Goal: Task Accomplishment & Management: Manage account settings

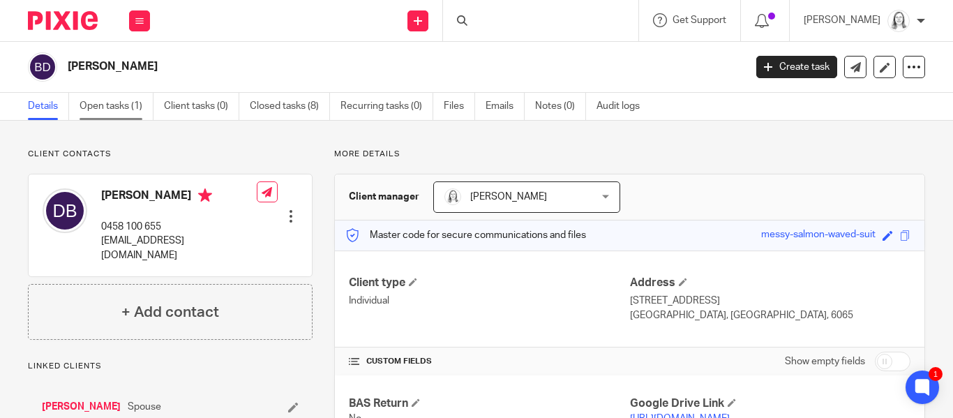
click at [105, 112] on link "Open tasks (1)" at bounding box center [117, 106] width 74 height 27
click at [116, 106] on link "Open tasks (1)" at bounding box center [117, 106] width 74 height 27
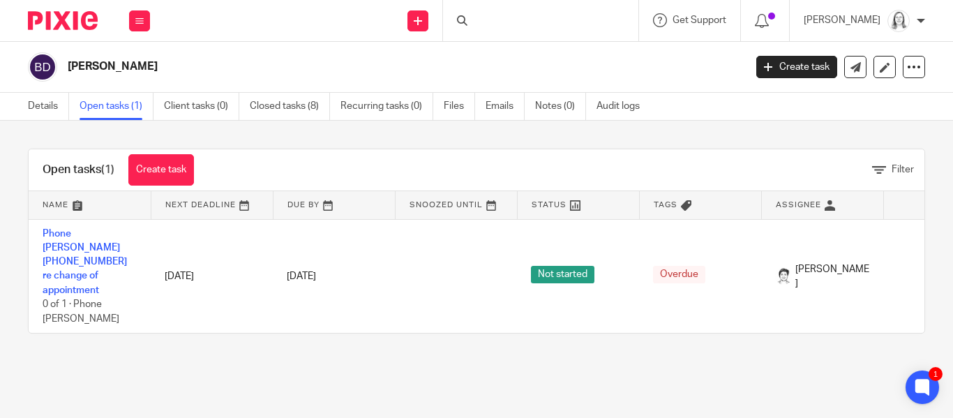
click at [491, 22] on div at bounding box center [540, 20] width 195 height 41
click at [471, 22] on input "Search" at bounding box center [534, 23] width 126 height 13
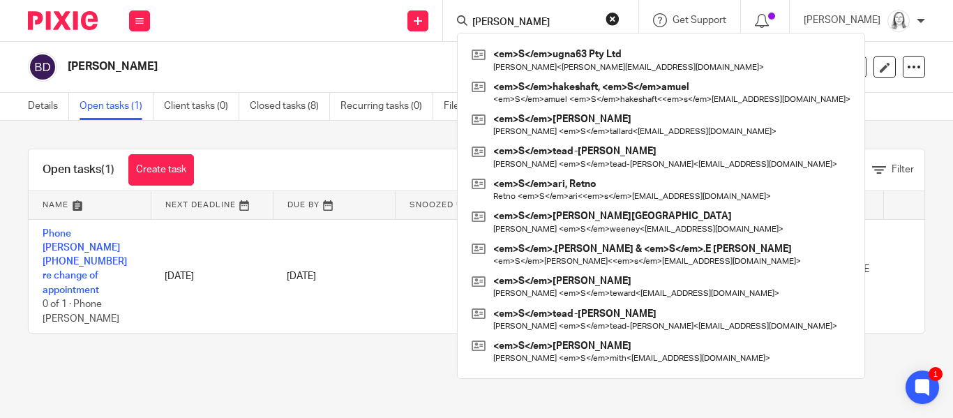
type input "shields"
click button "submit" at bounding box center [0, 0] width 0 height 0
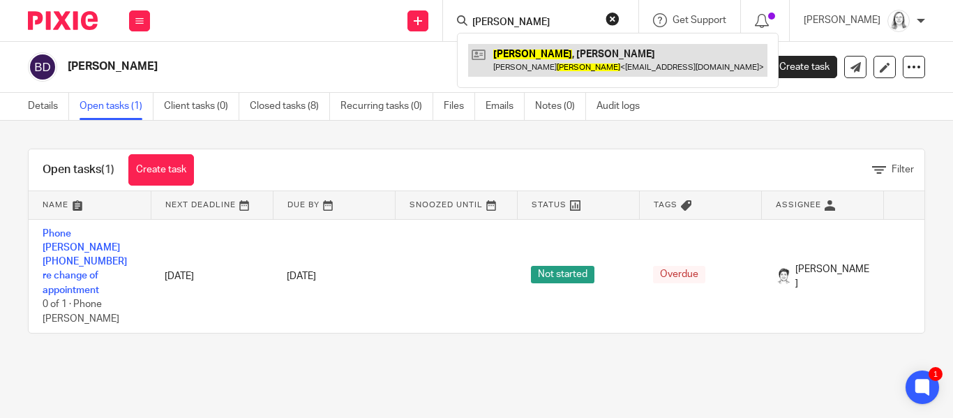
click at [494, 58] on link at bounding box center [617, 60] width 299 height 32
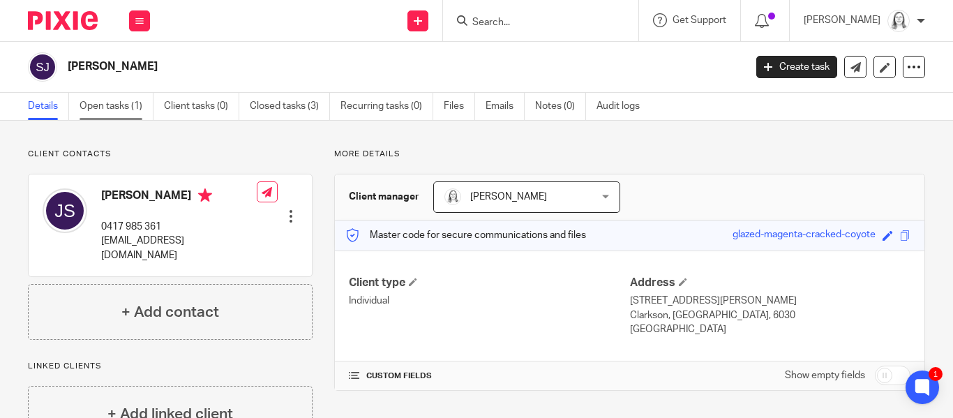
click at [114, 107] on link "Open tasks (1)" at bounding box center [117, 106] width 74 height 27
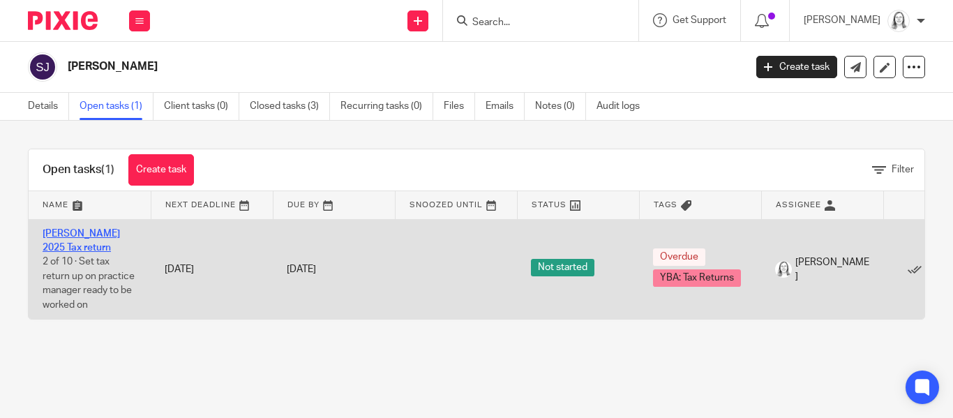
click at [96, 232] on link "[PERSON_NAME] 2025 Tax return" at bounding box center [81, 241] width 77 height 24
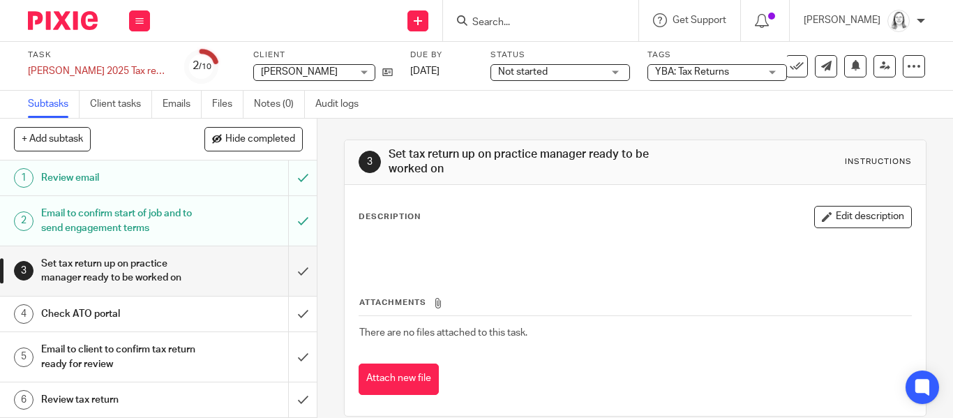
click at [573, 73] on span "Not started" at bounding box center [550, 72] width 105 height 15
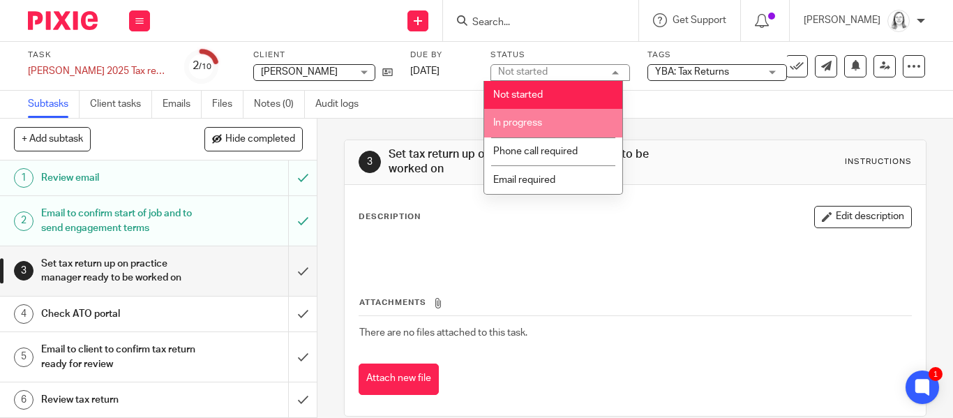
click at [522, 122] on span "In progress" at bounding box center [517, 123] width 49 height 10
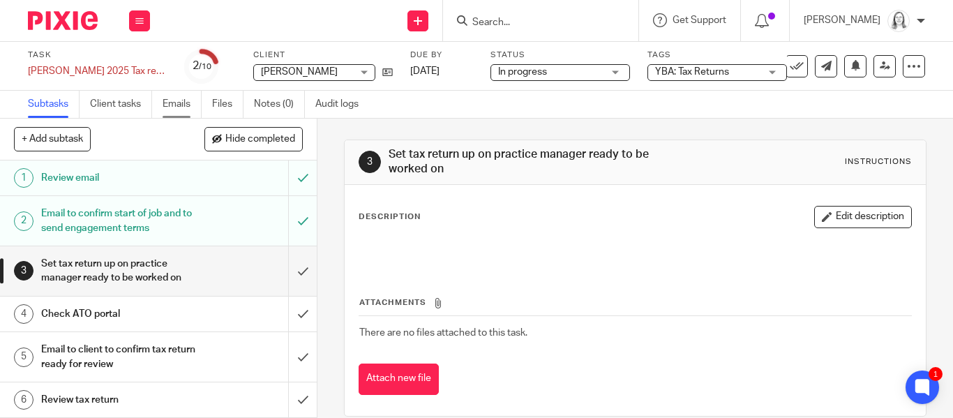
click at [183, 107] on link "Emails" at bounding box center [182, 104] width 39 height 27
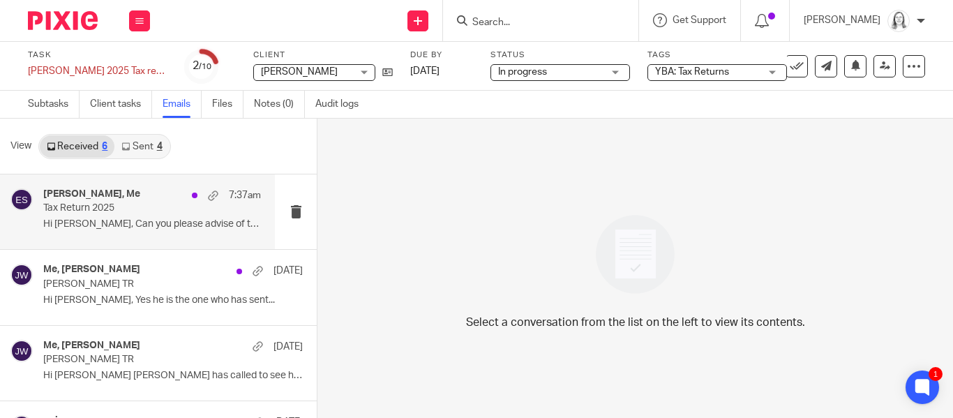
click at [85, 204] on p "Tax Return 2025" at bounding box center [130, 208] width 174 height 12
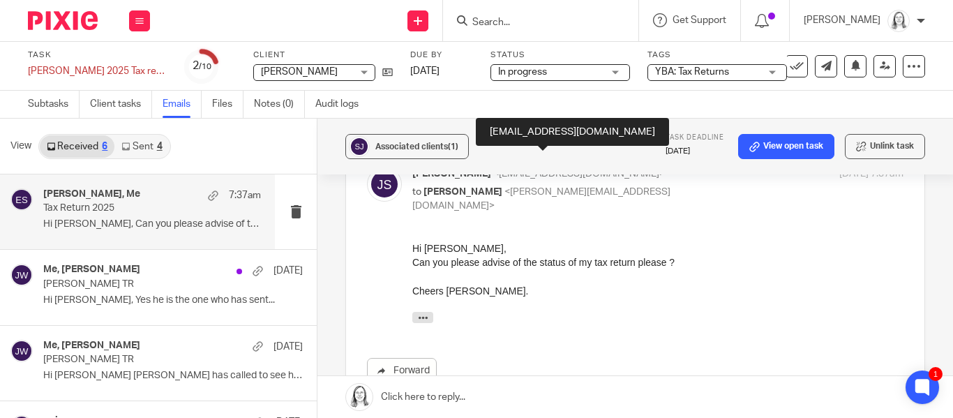
scroll to position [193, 0]
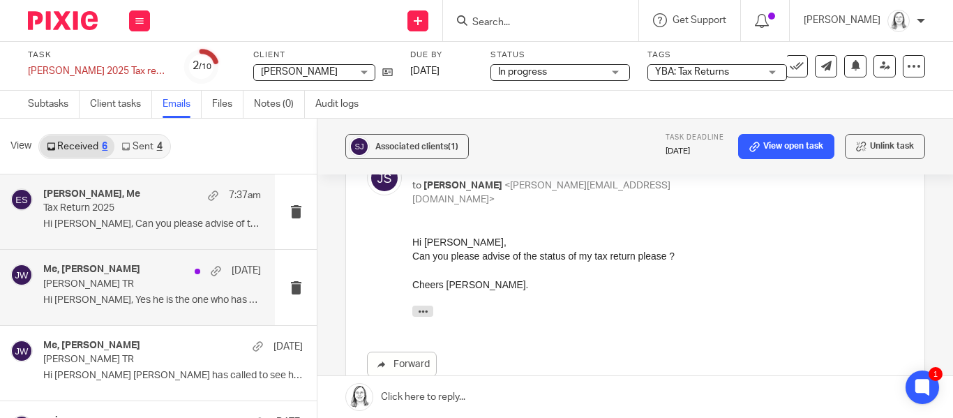
click at [78, 285] on p "Justin Shields TR" at bounding box center [130, 284] width 174 height 12
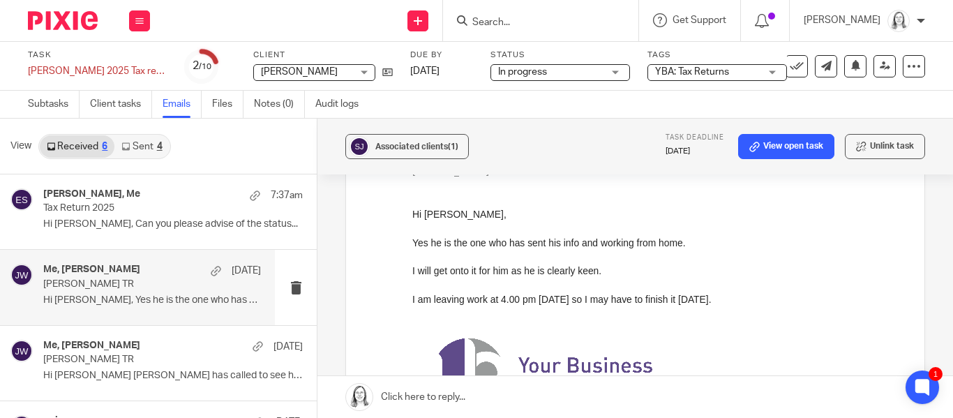
scroll to position [227, 0]
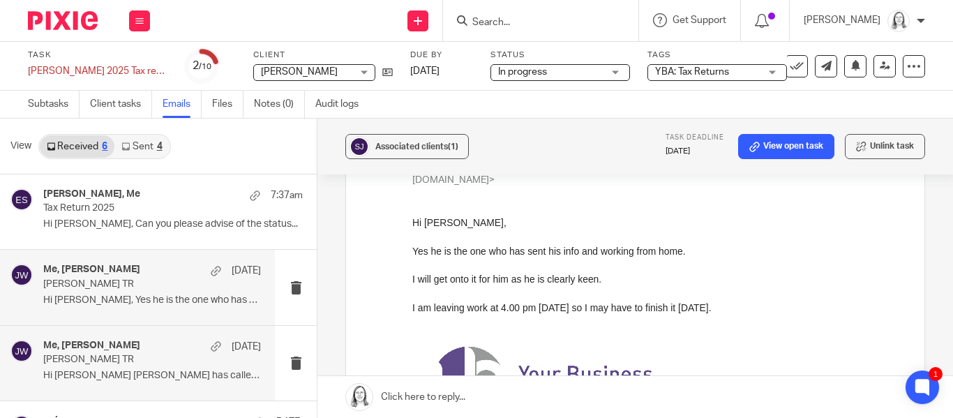
click at [108, 347] on h4 "Me, Julie Wainwright" at bounding box center [91, 346] width 97 height 12
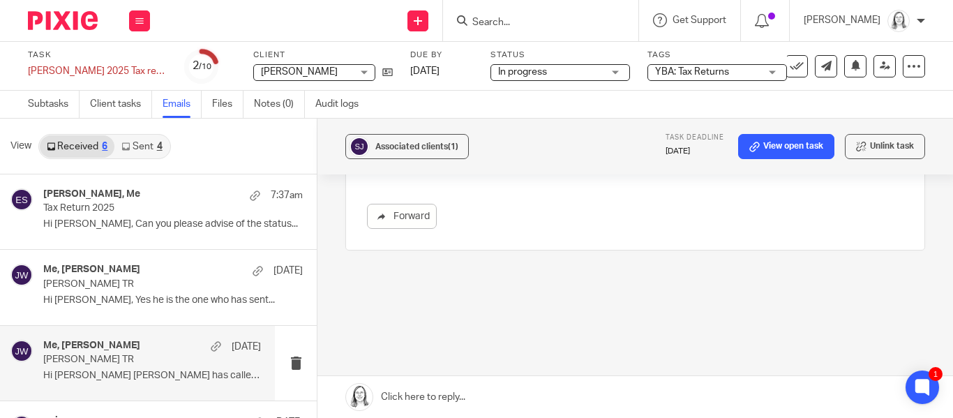
scroll to position [654, 0]
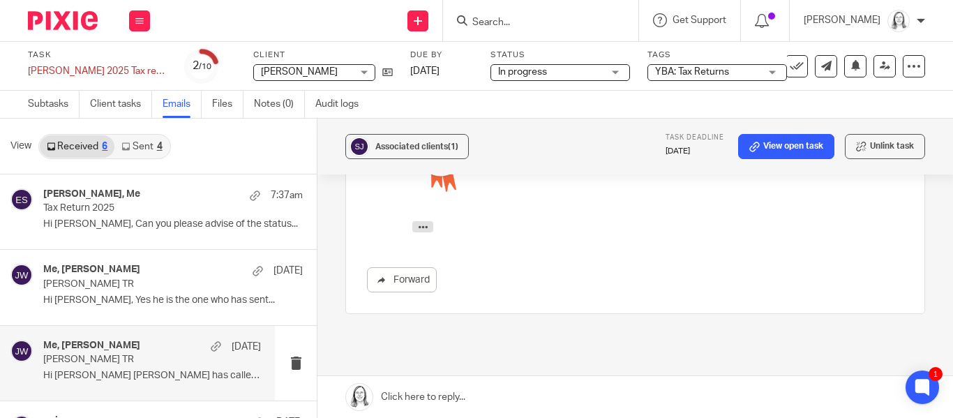
click at [133, 146] on link "Sent 4" at bounding box center [141, 146] width 54 height 22
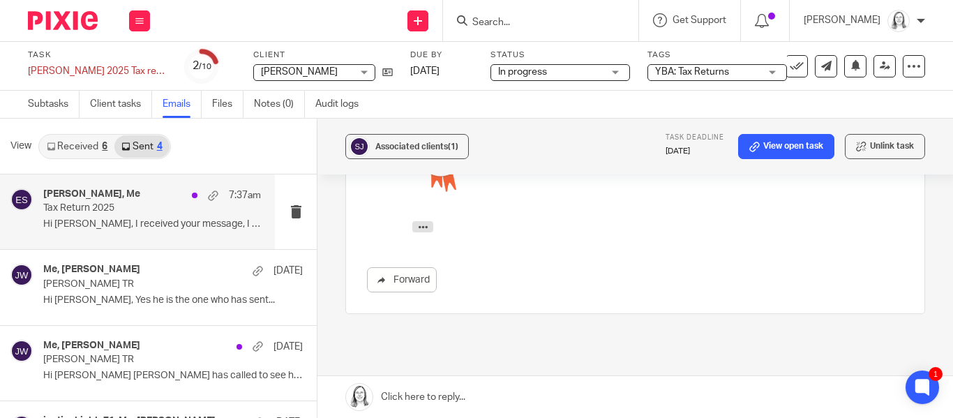
click at [71, 207] on p "Tax Return 2025" at bounding box center [130, 208] width 174 height 12
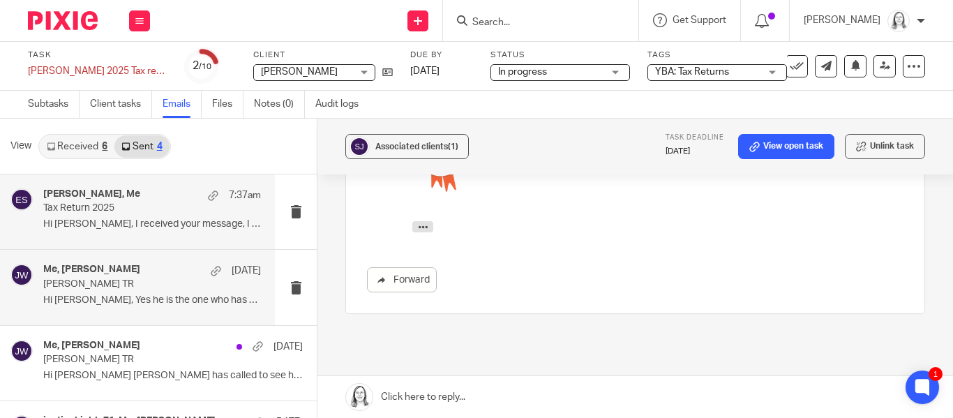
click at [77, 282] on p "Justin Shields TR" at bounding box center [130, 284] width 174 height 12
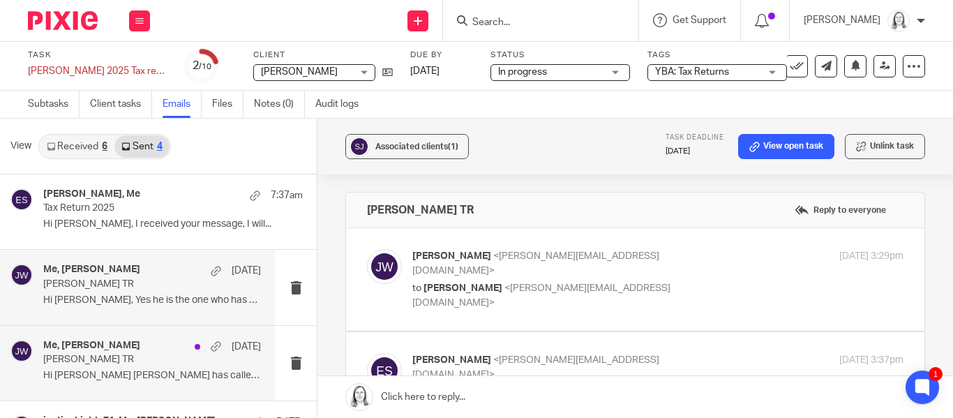
scroll to position [0, 0]
click at [64, 347] on h4 "Me, Julie Wainwright" at bounding box center [91, 346] width 97 height 12
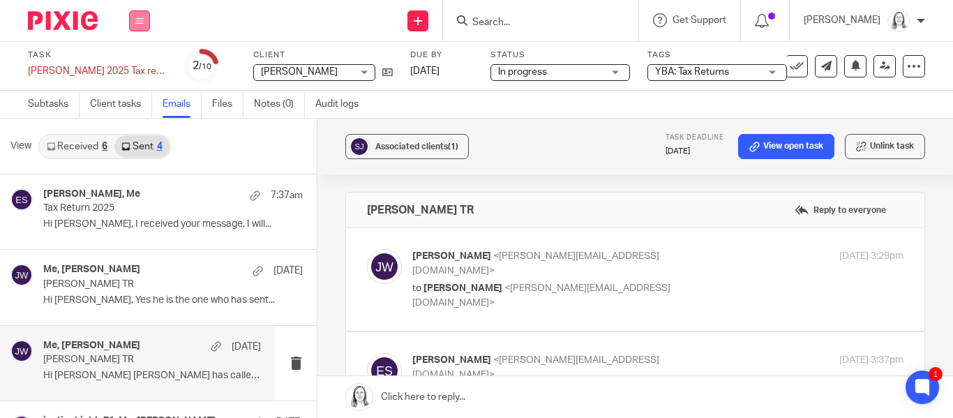
click at [140, 22] on icon at bounding box center [139, 21] width 8 height 8
click at [131, 86] on link "Email" at bounding box center [132, 85] width 23 height 10
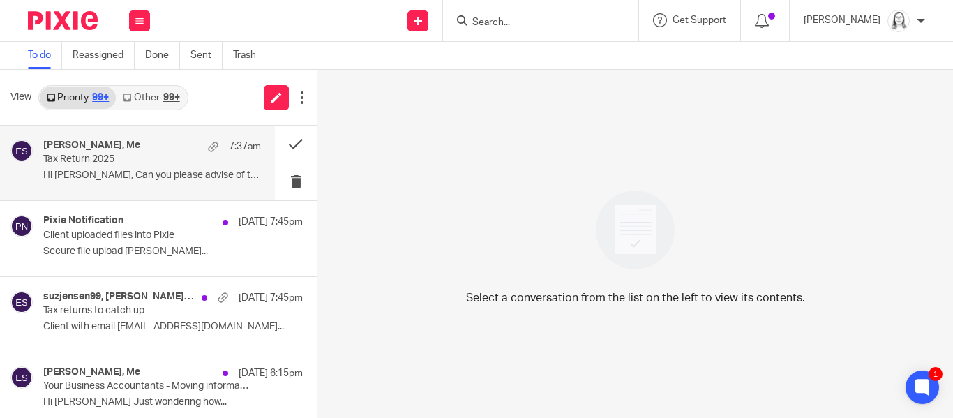
click at [77, 154] on p "Tax Return 2025" at bounding box center [130, 159] width 174 height 12
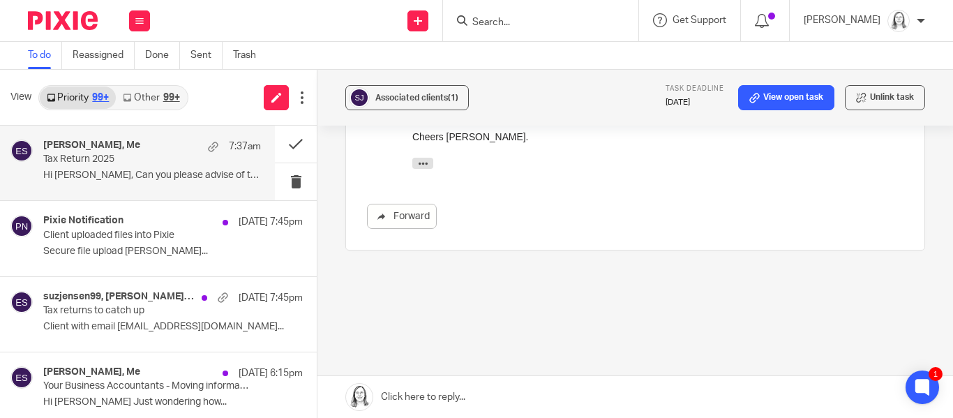
scroll to position [183, 0]
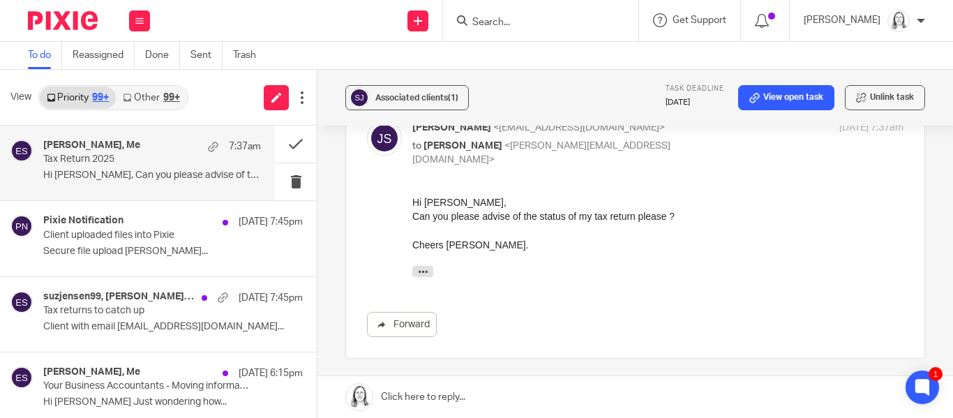
click at [413, 393] on link at bounding box center [634, 397] width 635 height 42
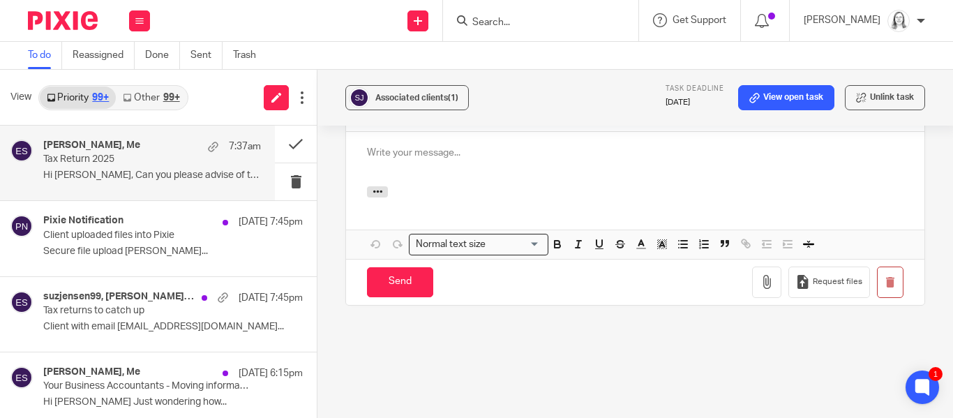
scroll to position [0, 0]
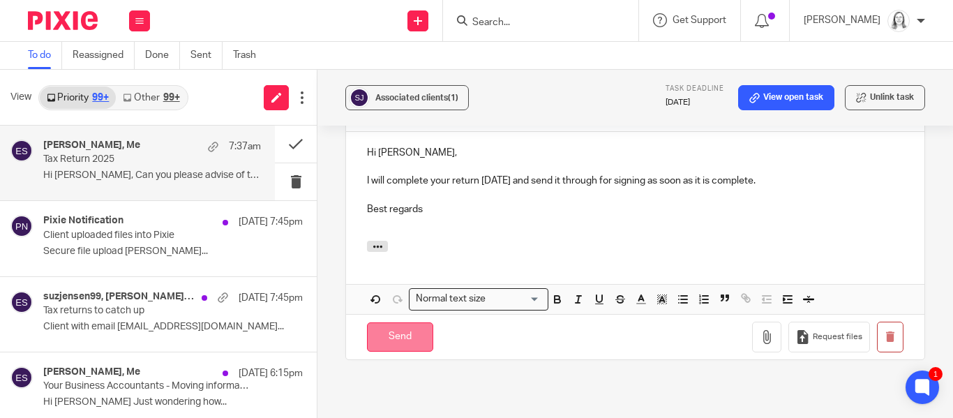
click at [410, 322] on input "Send" at bounding box center [400, 337] width 66 height 30
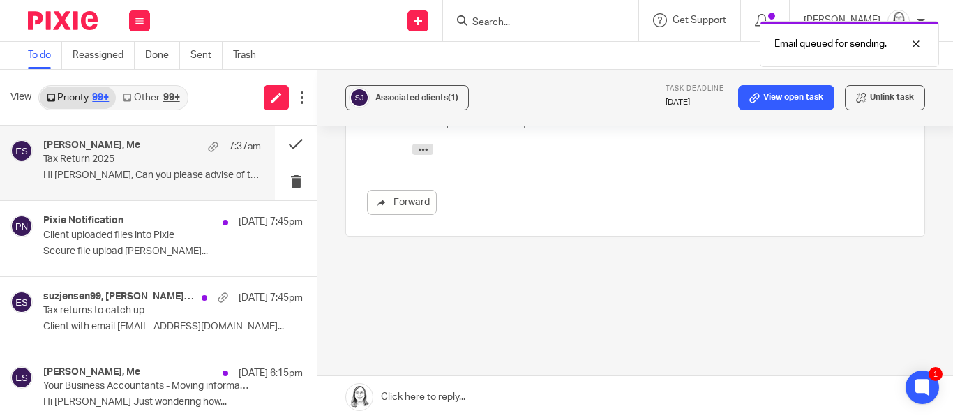
scroll to position [292, 0]
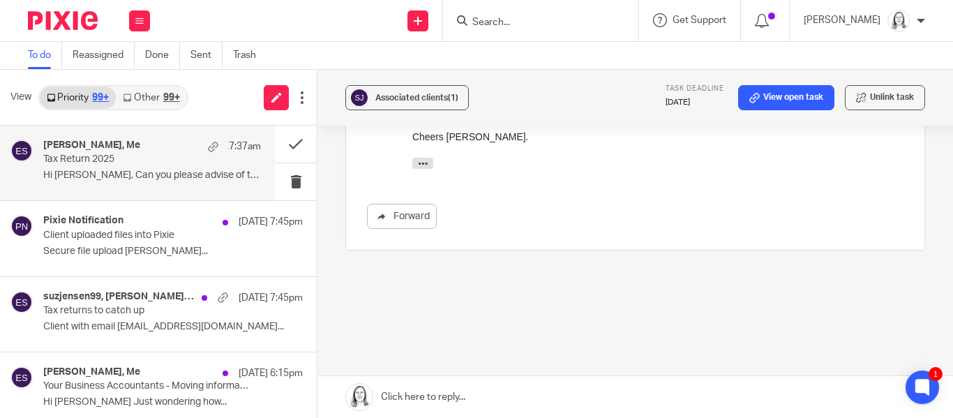
click at [155, 93] on link "Other 99+" at bounding box center [151, 98] width 70 height 22
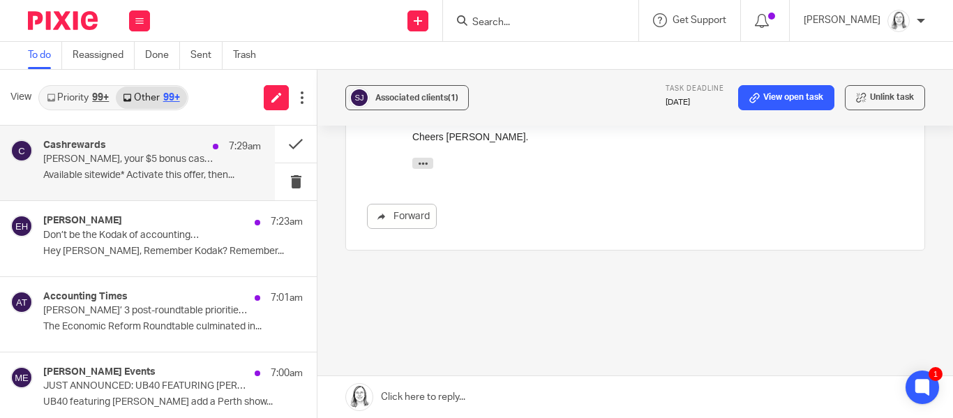
click at [130, 160] on p "[PERSON_NAME], your $5 bonus cashback awaits! 💸" at bounding box center [130, 159] width 174 height 12
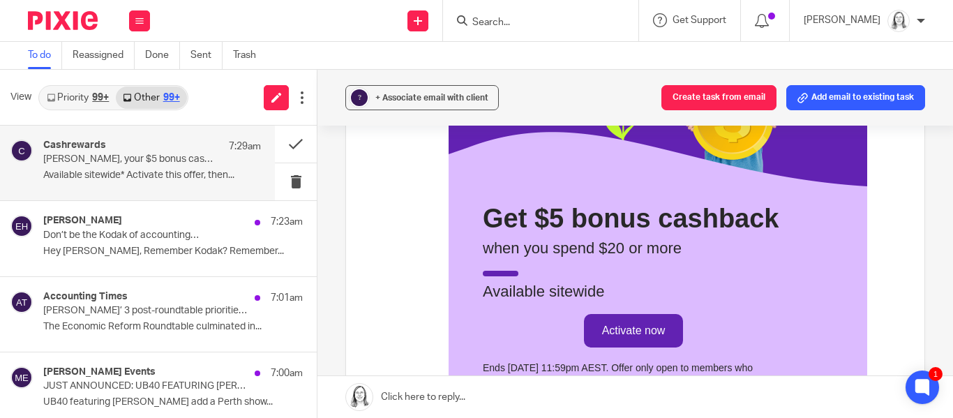
scroll to position [330, 0]
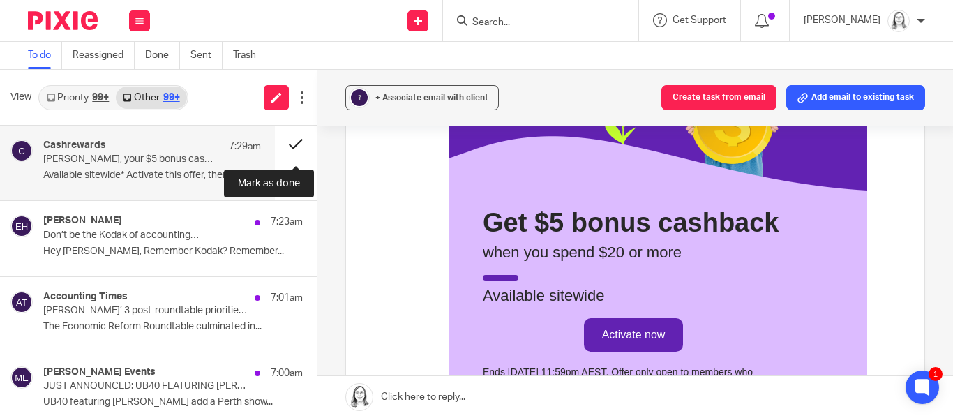
click at [292, 144] on button at bounding box center [296, 144] width 42 height 37
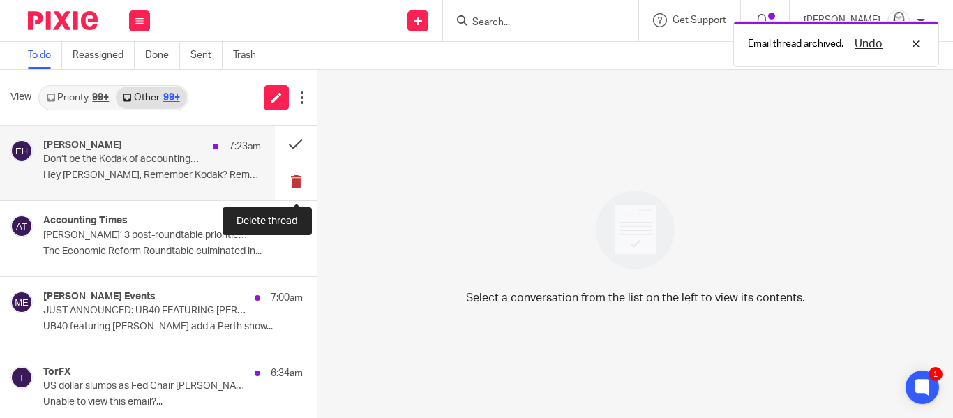
click at [296, 178] on button at bounding box center [296, 181] width 42 height 37
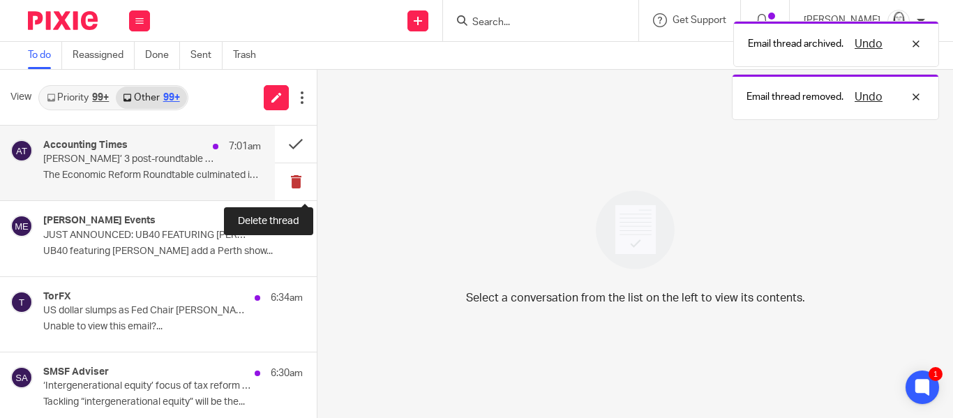
click at [296, 179] on button at bounding box center [296, 181] width 42 height 37
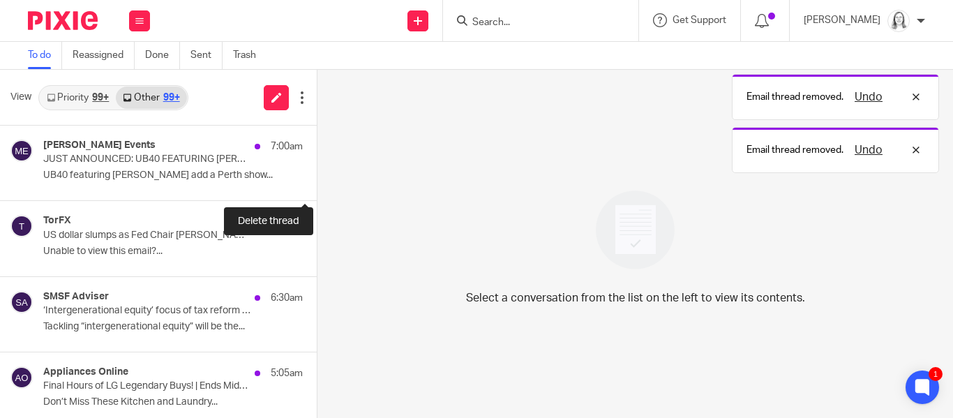
click at [317, 179] on button at bounding box center [322, 181] width 11 height 37
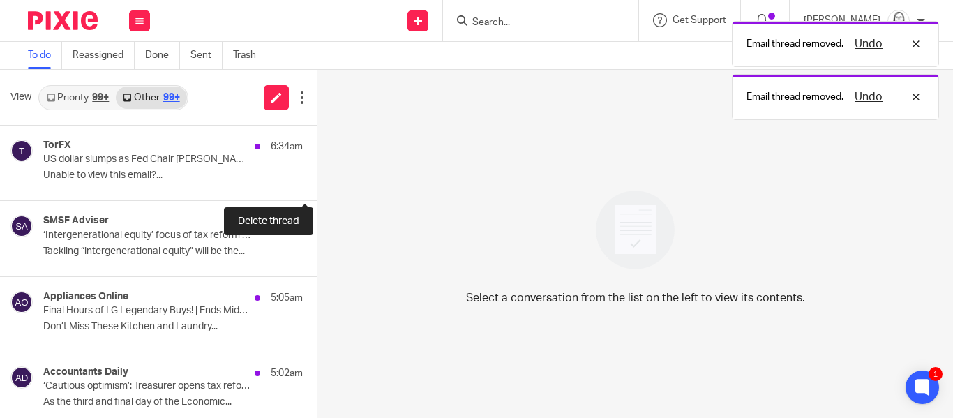
click at [317, 179] on button at bounding box center [322, 181] width 11 height 37
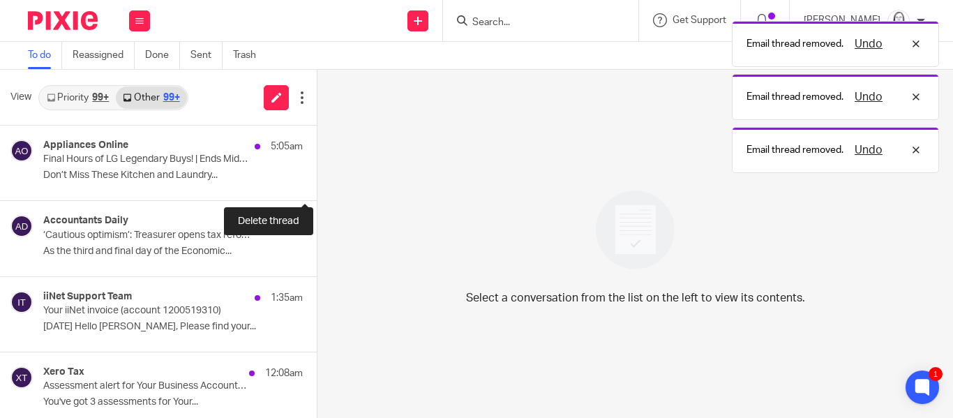
click at [317, 179] on button at bounding box center [322, 181] width 11 height 37
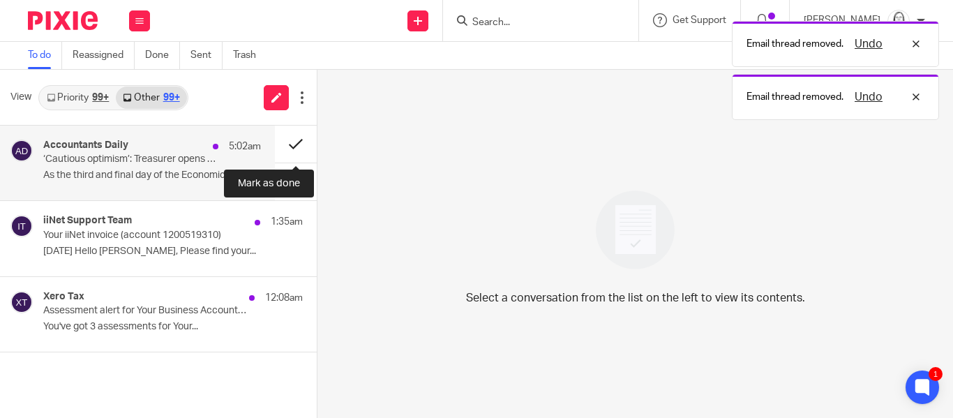
click at [292, 146] on button at bounding box center [296, 144] width 42 height 37
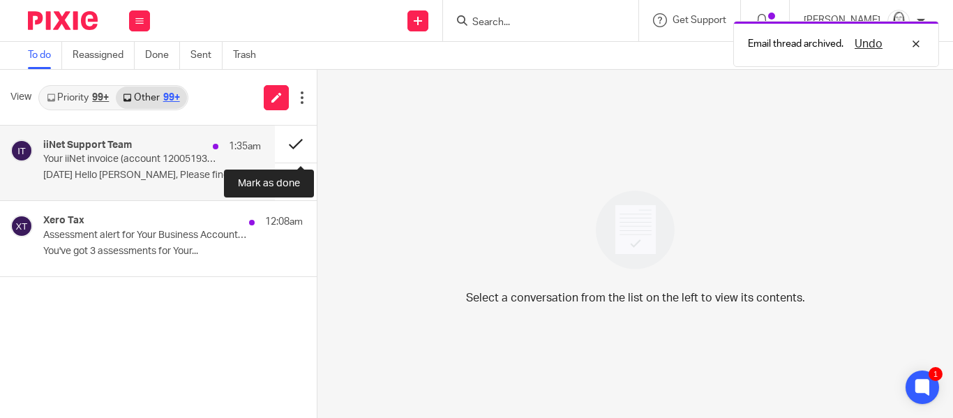
click at [292, 145] on button at bounding box center [296, 144] width 42 height 37
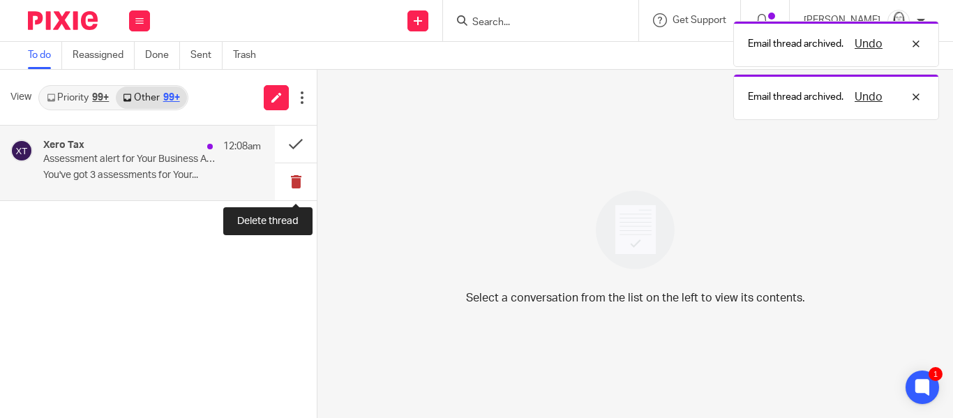
click at [294, 179] on button at bounding box center [296, 181] width 42 height 37
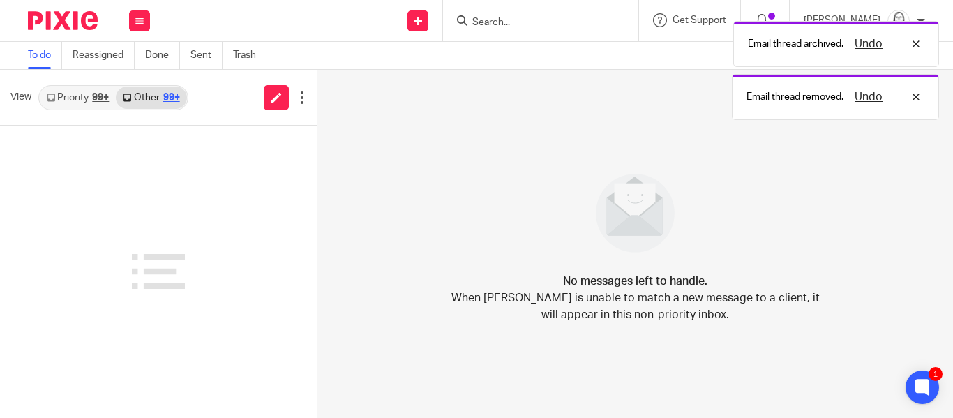
click at [74, 96] on link "Priority 99+" at bounding box center [78, 98] width 76 height 22
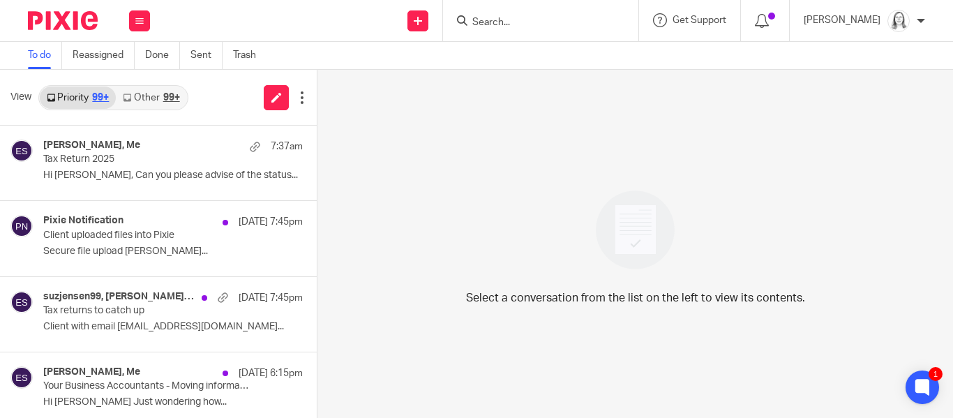
click at [150, 96] on link "Other 99+" at bounding box center [151, 98] width 70 height 22
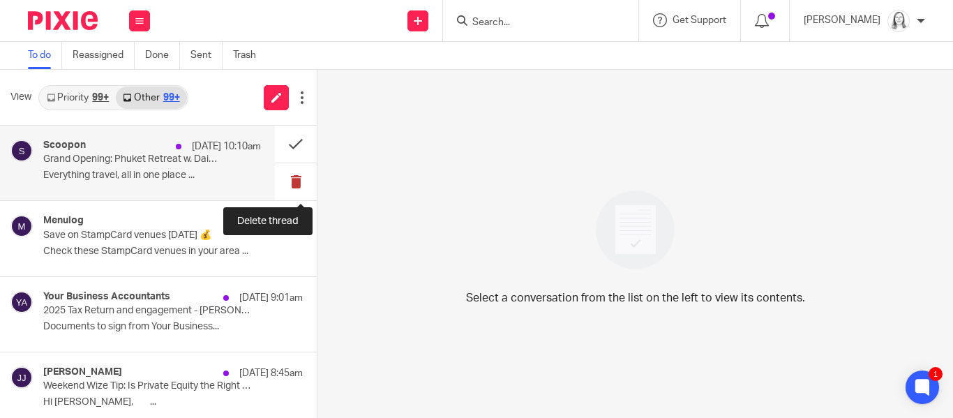
click at [298, 185] on button at bounding box center [296, 181] width 42 height 37
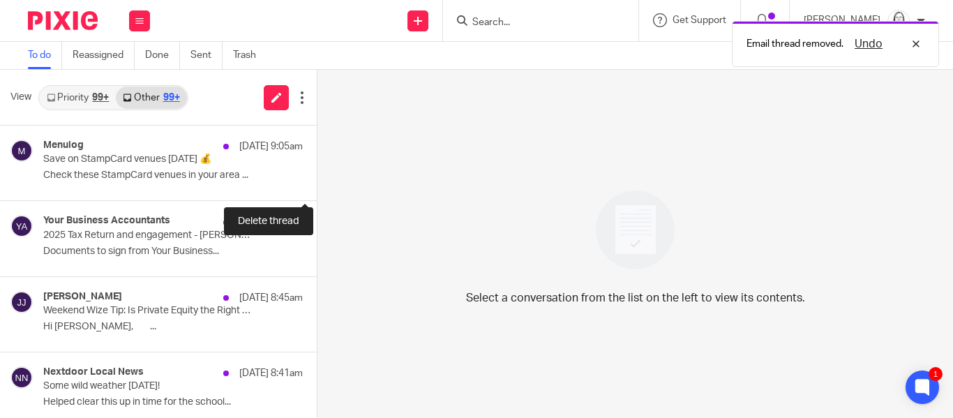
click at [317, 185] on button at bounding box center [322, 181] width 11 height 37
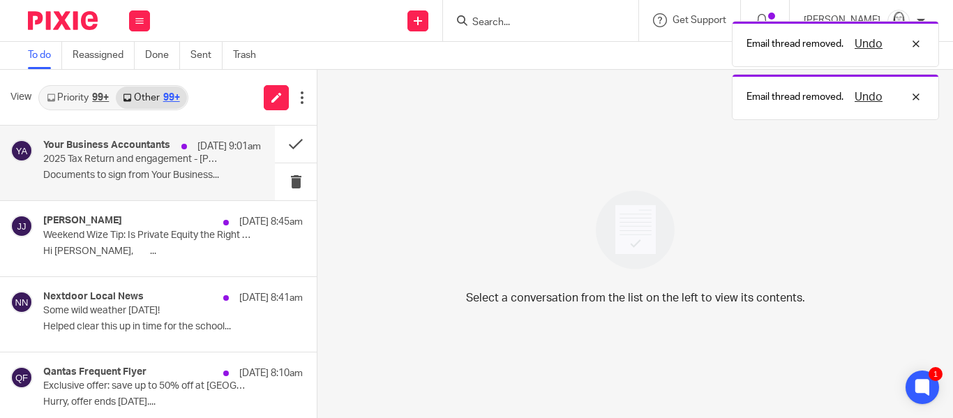
click at [114, 160] on p "2025 Tax Return and engagement - [PERSON_NAME]" at bounding box center [130, 159] width 174 height 12
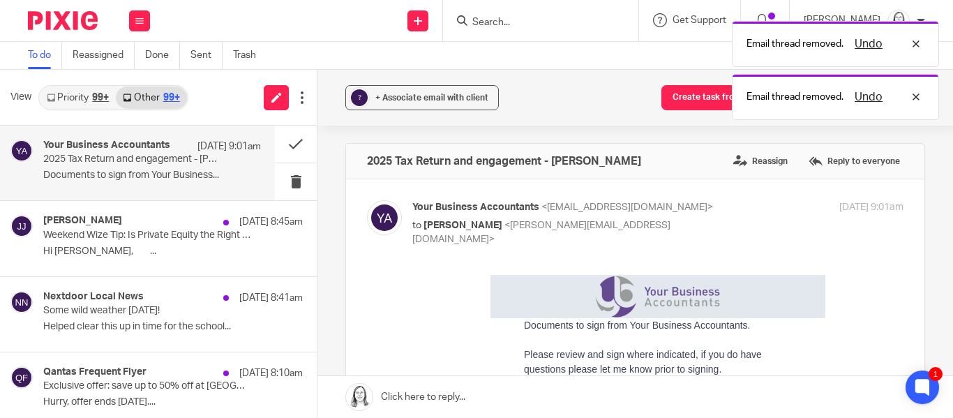
scroll to position [0, 0]
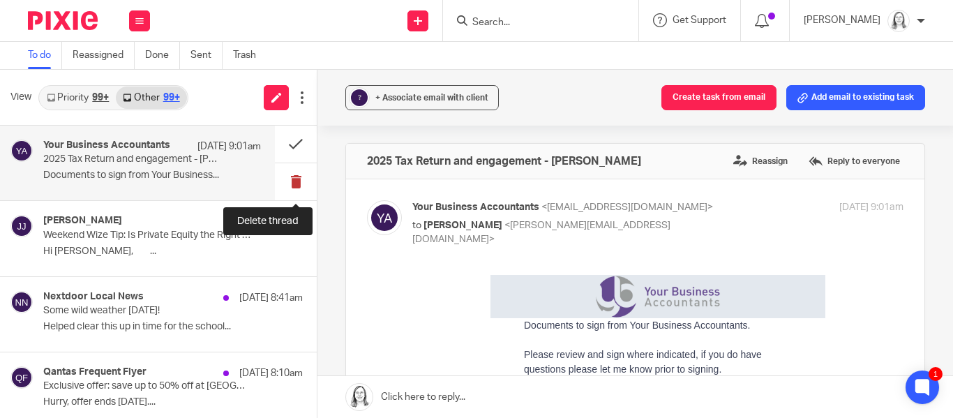
click at [296, 181] on button at bounding box center [296, 181] width 42 height 37
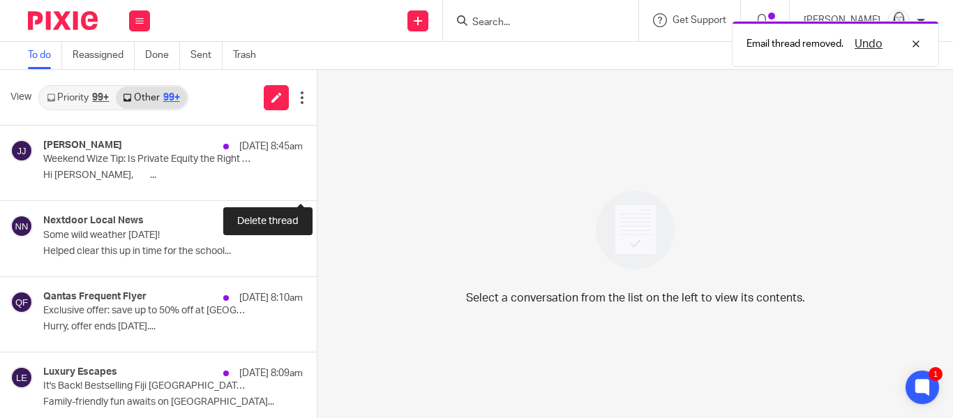
click at [317, 181] on button at bounding box center [322, 181] width 11 height 37
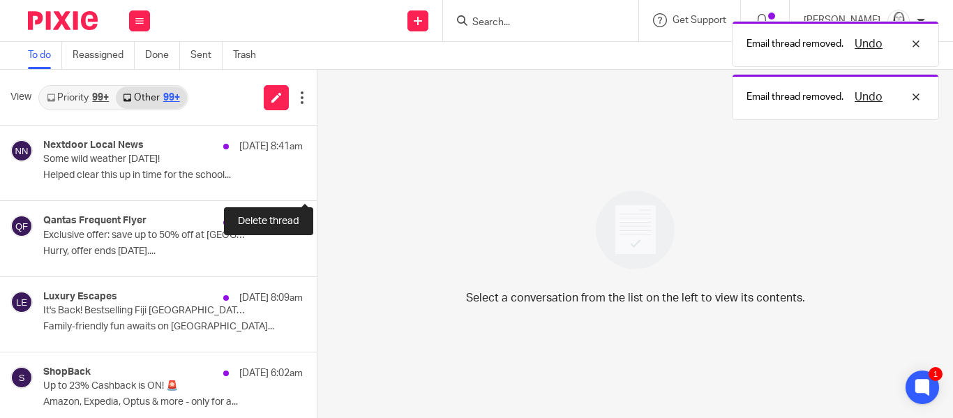
click at [317, 181] on button at bounding box center [322, 181] width 11 height 37
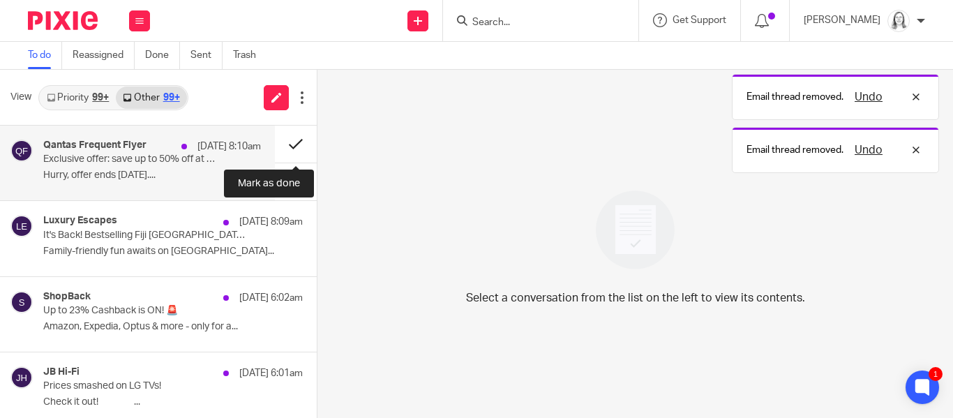
click at [292, 146] on button at bounding box center [296, 144] width 42 height 37
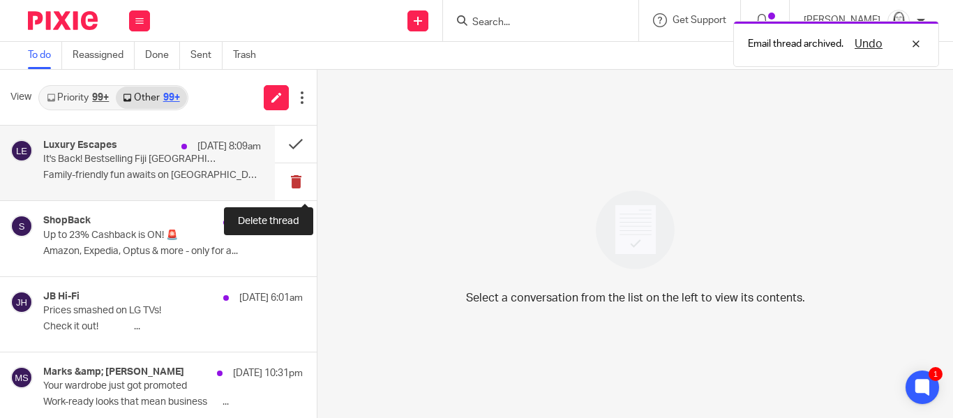
click at [295, 181] on button at bounding box center [296, 181] width 42 height 37
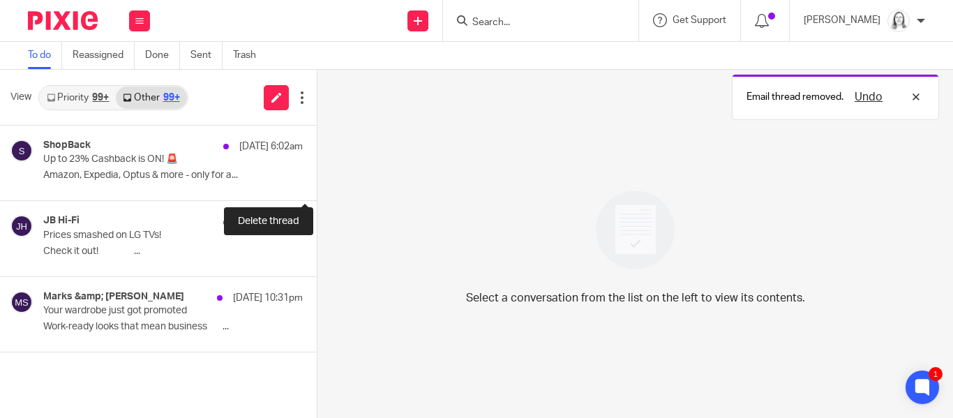
click at [317, 181] on button at bounding box center [322, 181] width 11 height 37
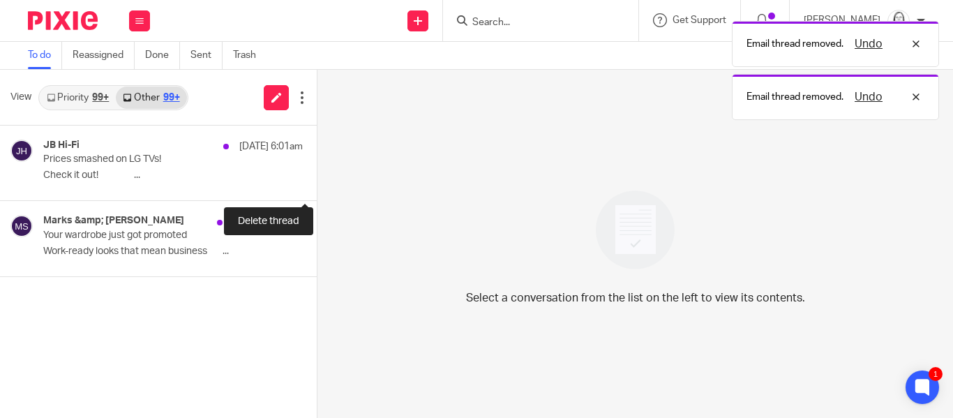
click at [317, 181] on button at bounding box center [322, 181] width 11 height 37
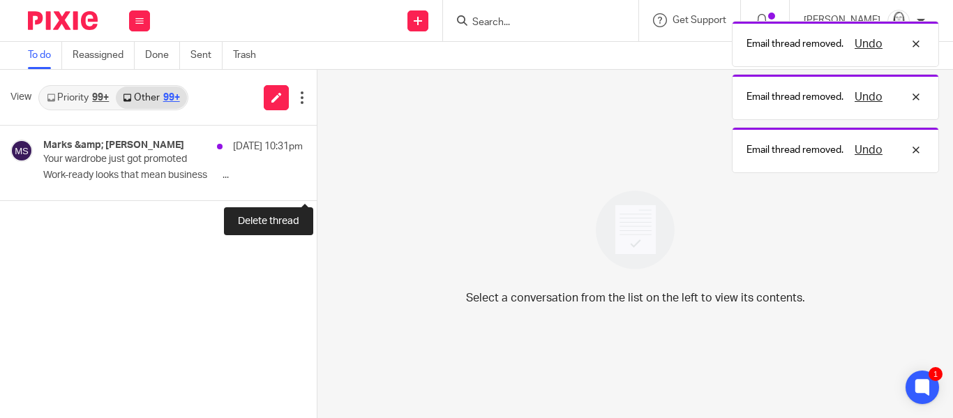
click at [317, 181] on button at bounding box center [322, 181] width 11 height 37
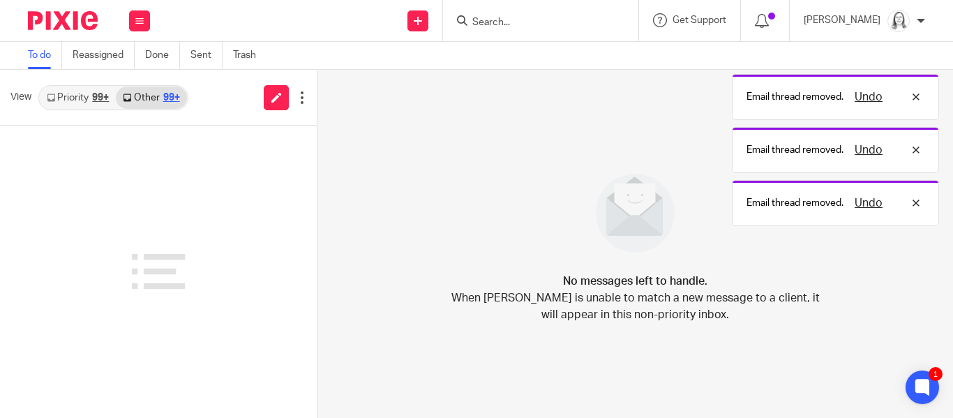
click at [83, 97] on link "Priority 99+" at bounding box center [78, 98] width 76 height 22
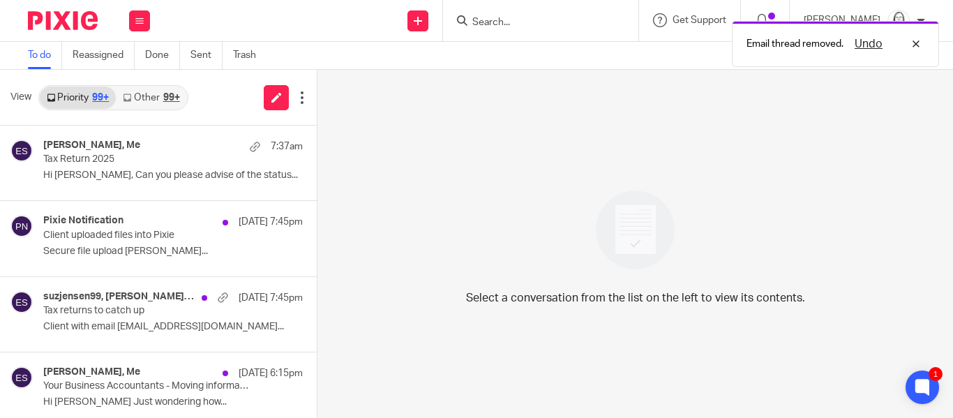
click at [150, 96] on link "Other 99+" at bounding box center [151, 98] width 70 height 22
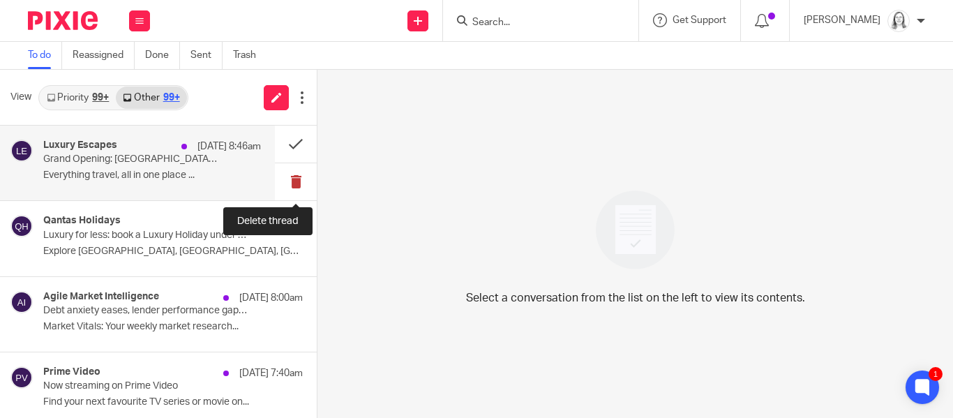
click at [289, 179] on button at bounding box center [296, 181] width 42 height 37
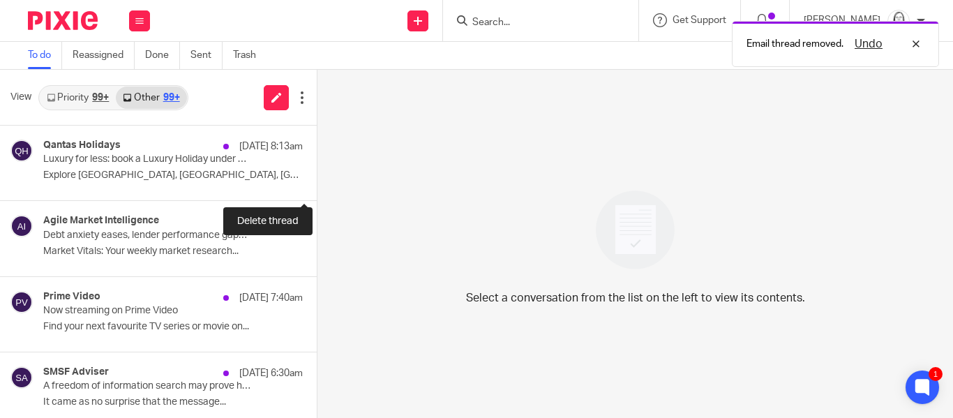
click at [317, 181] on button at bounding box center [322, 181] width 11 height 37
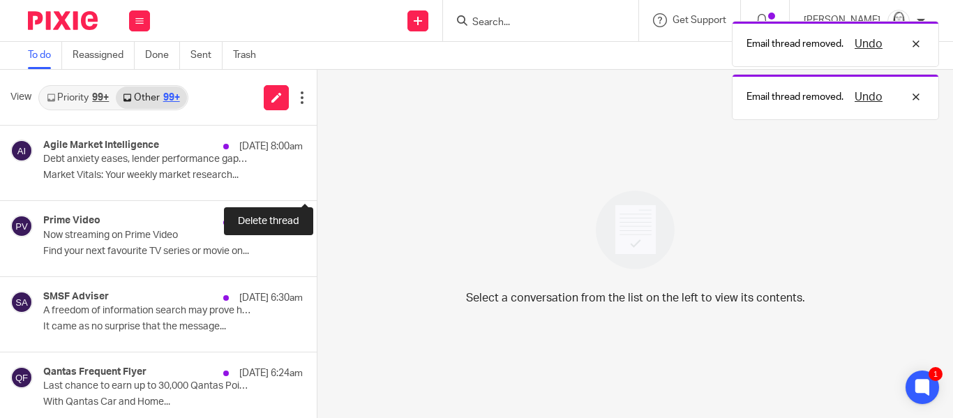
click at [317, 181] on button at bounding box center [322, 181] width 11 height 37
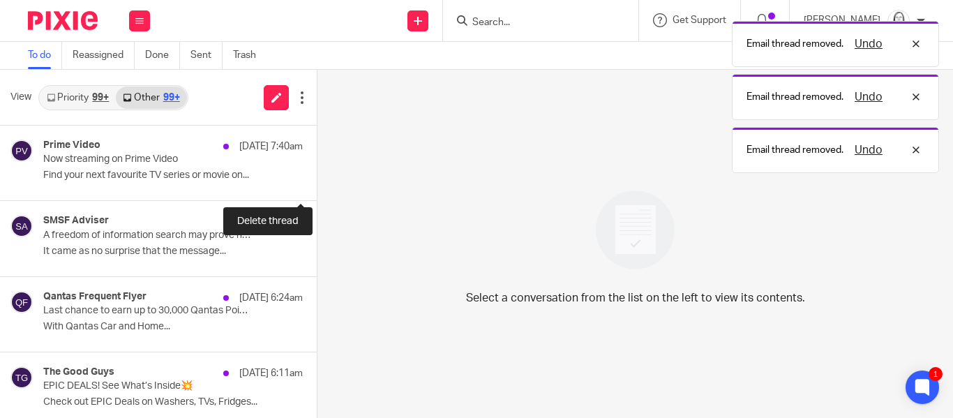
click at [317, 181] on button at bounding box center [322, 181] width 11 height 37
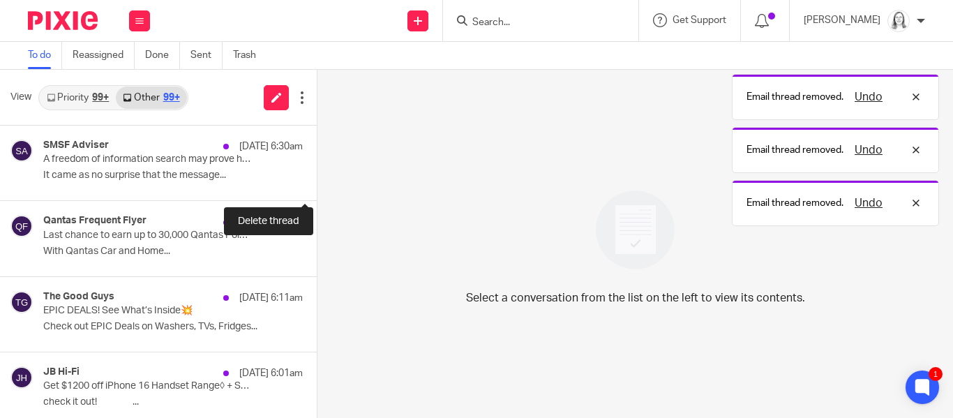
click at [317, 181] on button at bounding box center [322, 181] width 11 height 37
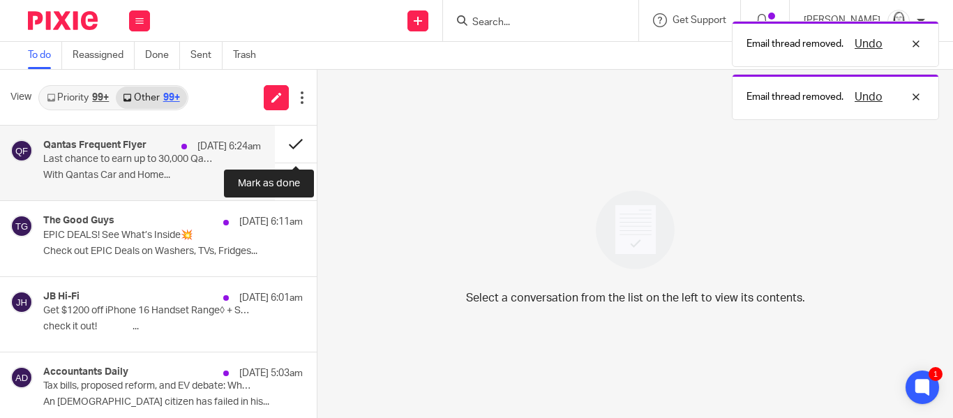
click at [292, 145] on button at bounding box center [296, 144] width 42 height 37
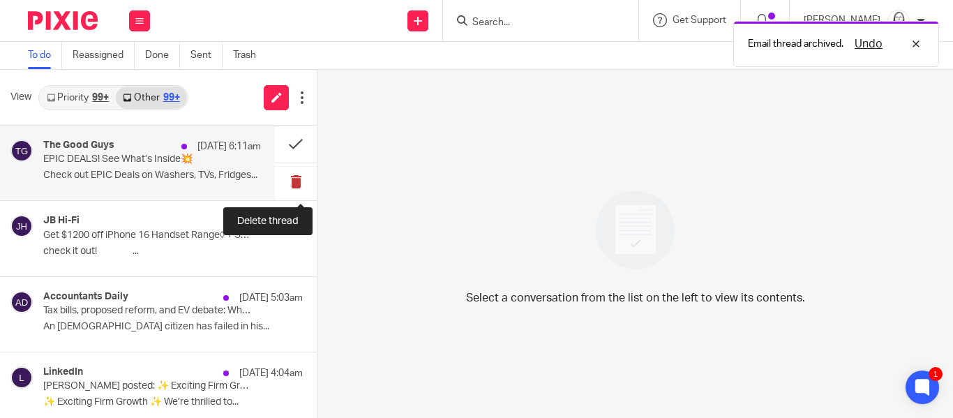
click at [296, 182] on button at bounding box center [296, 181] width 42 height 37
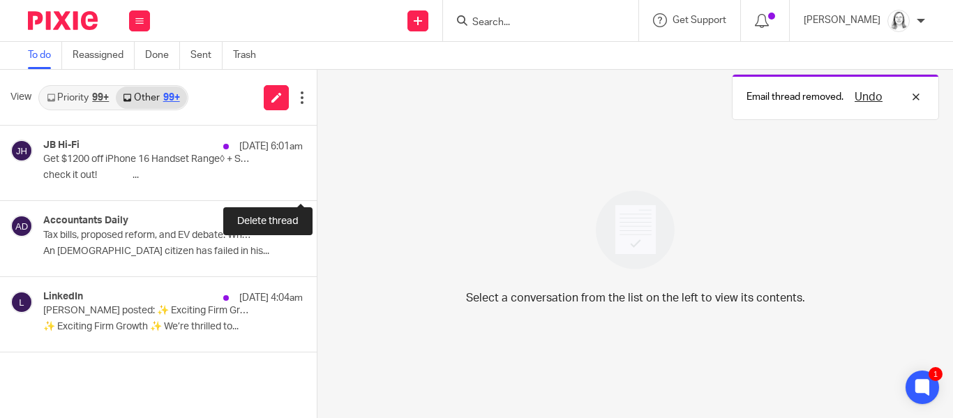
click at [317, 182] on button at bounding box center [322, 181] width 11 height 37
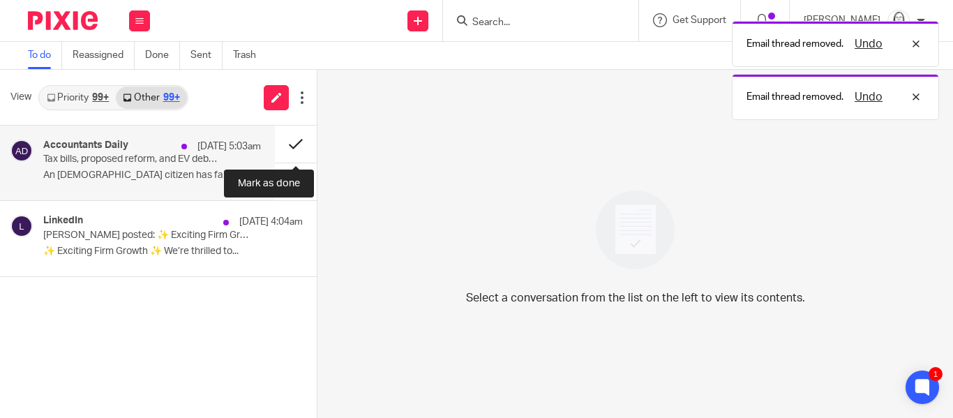
click at [287, 145] on button at bounding box center [296, 144] width 42 height 37
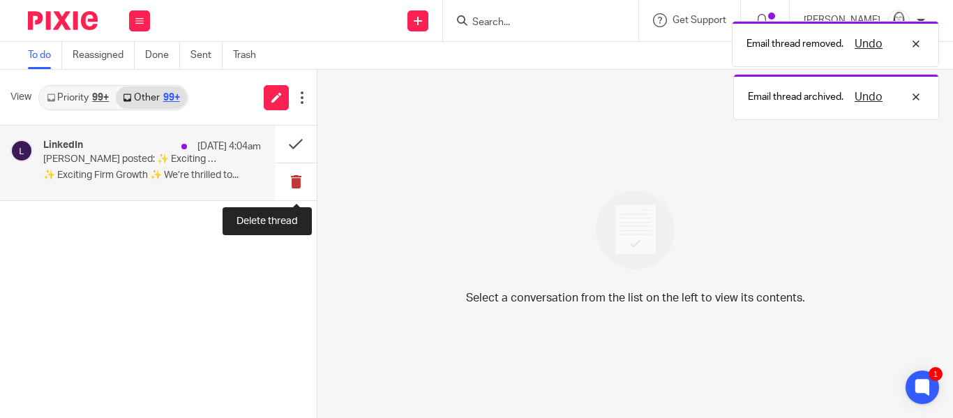
click at [298, 179] on button at bounding box center [296, 181] width 42 height 37
